Goal: Navigation & Orientation: Go to known website

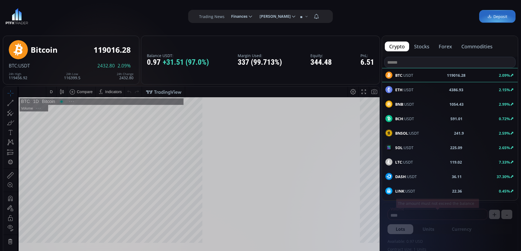
type input "********"
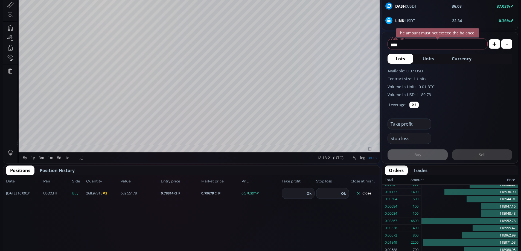
scroll to position [191, 0]
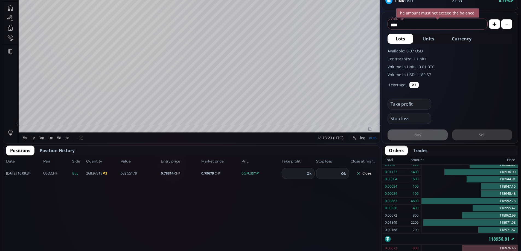
click at [367, 174] on button "Close" at bounding box center [364, 173] width 26 height 9
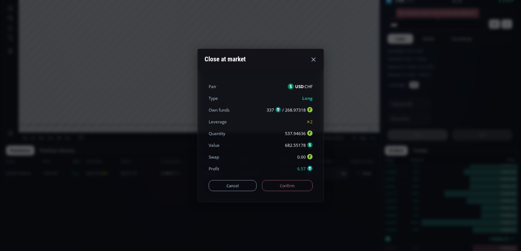
click at [293, 188] on button "Confirm" at bounding box center [287, 185] width 51 height 11
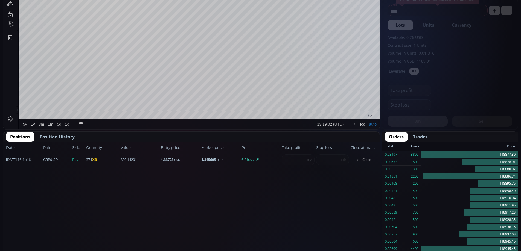
scroll to position [76, 0]
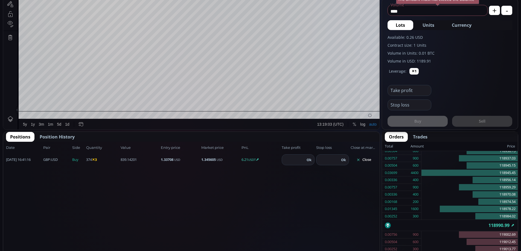
click at [368, 158] on button "Close" at bounding box center [364, 160] width 26 height 9
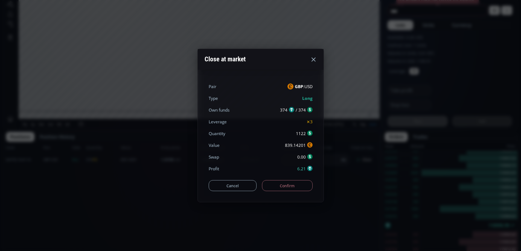
click at [289, 184] on button "Confirm" at bounding box center [287, 185] width 51 height 11
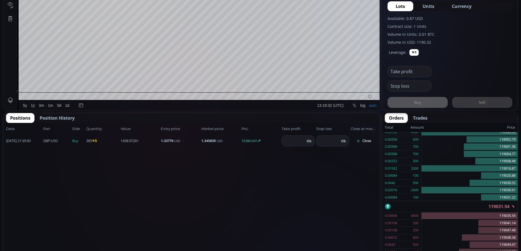
scroll to position [261, 0]
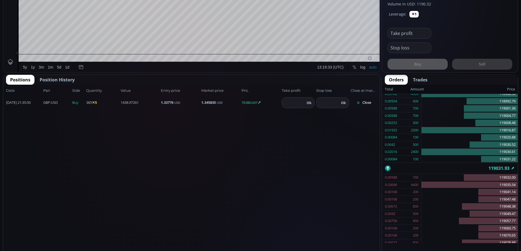
click at [368, 101] on button "Close" at bounding box center [364, 102] width 26 height 9
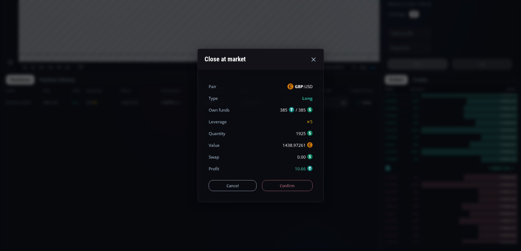
click at [284, 183] on button "Confirm" at bounding box center [287, 185] width 51 height 11
